Goal: Go to known website: Access a specific website the user already knows

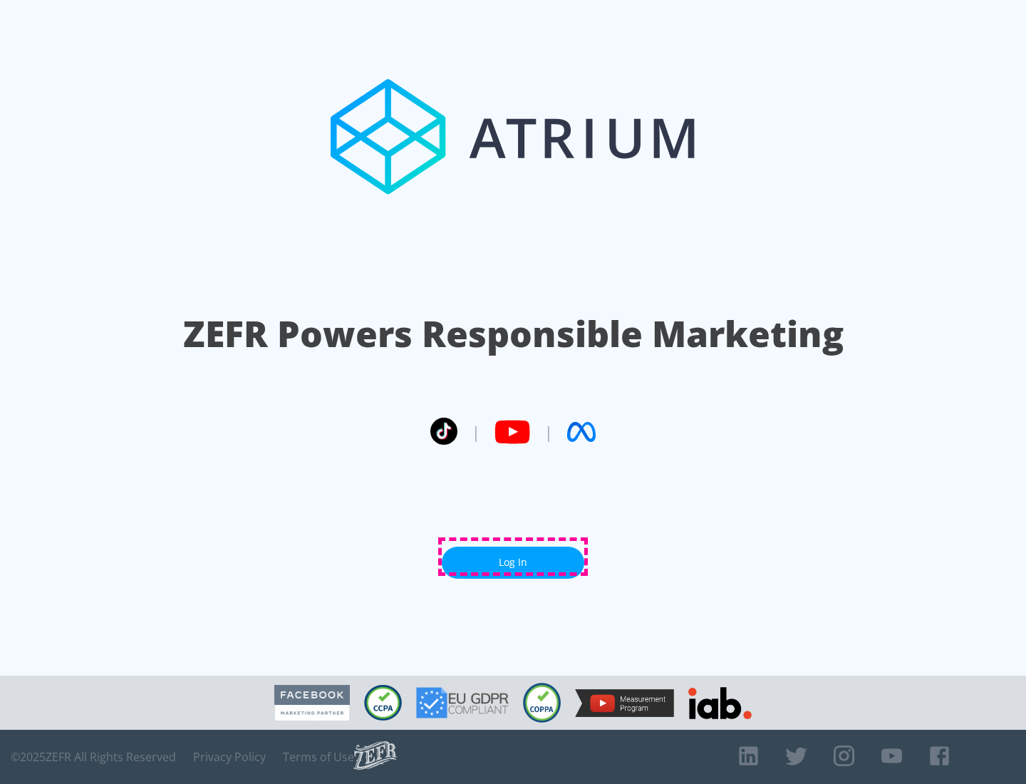
click at [513, 556] on link "Log In" at bounding box center [513, 562] width 142 height 32
